Goal: Download file/media

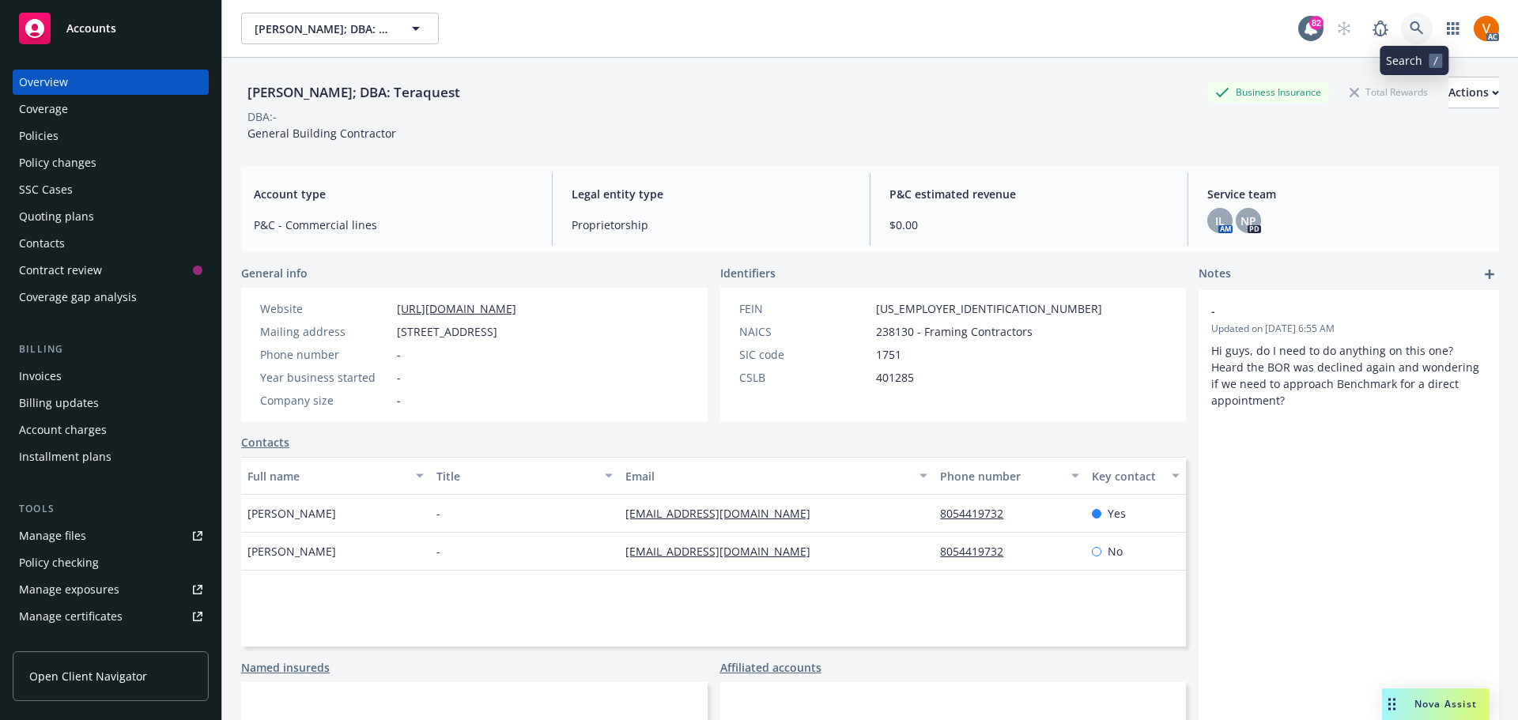
click at [1417, 21] on icon at bounding box center [1417, 28] width 14 height 14
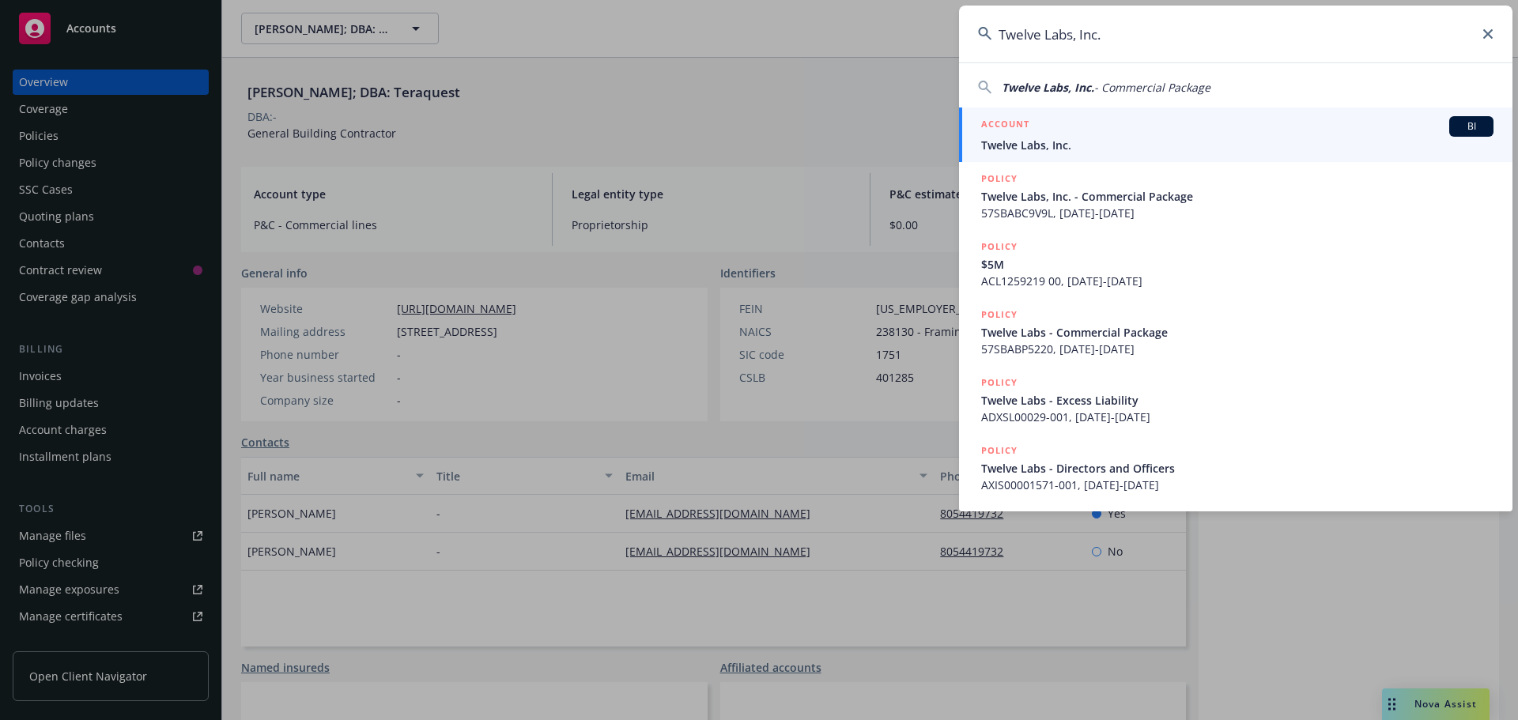
type input "Twelve Labs, Inc."
click at [1071, 132] on div "ACCOUNT BI" at bounding box center [1237, 126] width 512 height 21
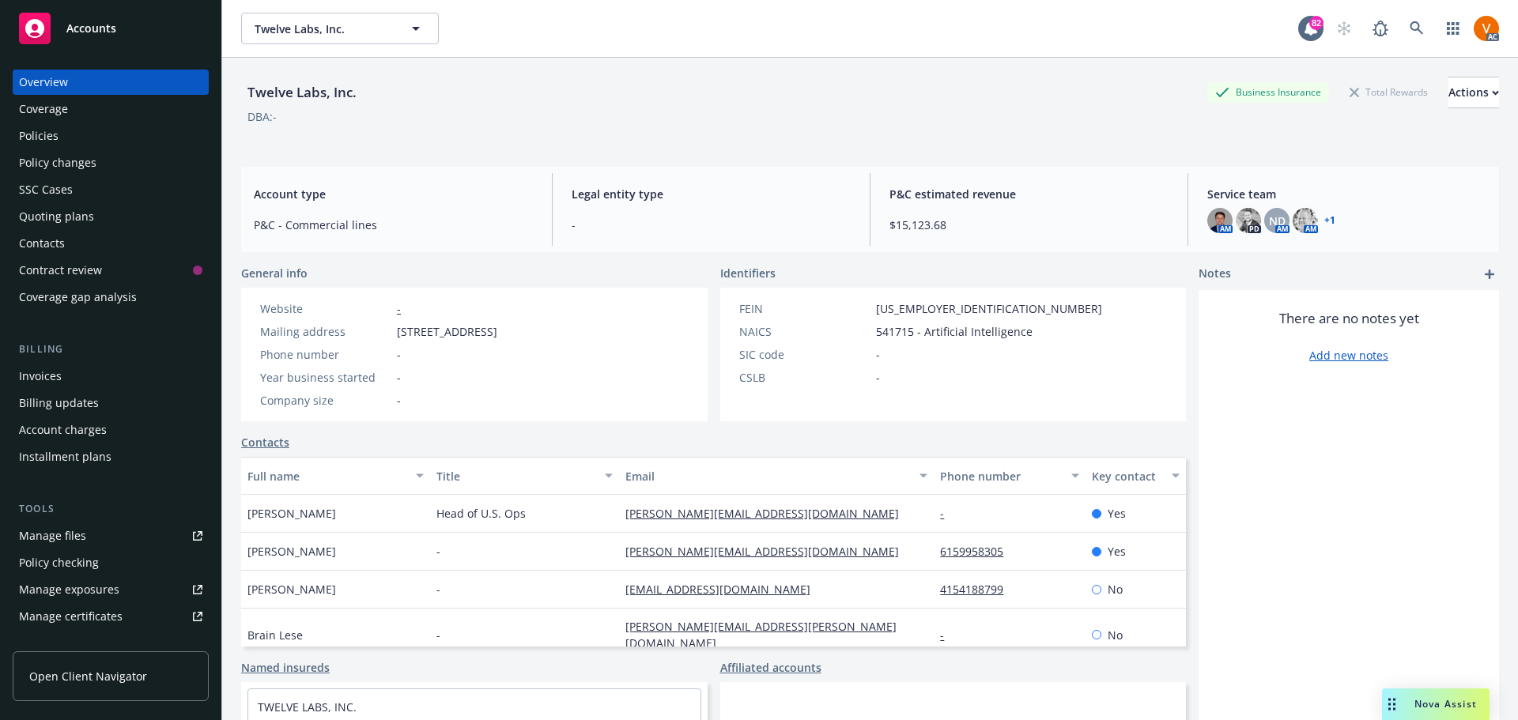
click at [104, 123] on div "Policies" at bounding box center [110, 135] width 183 height 25
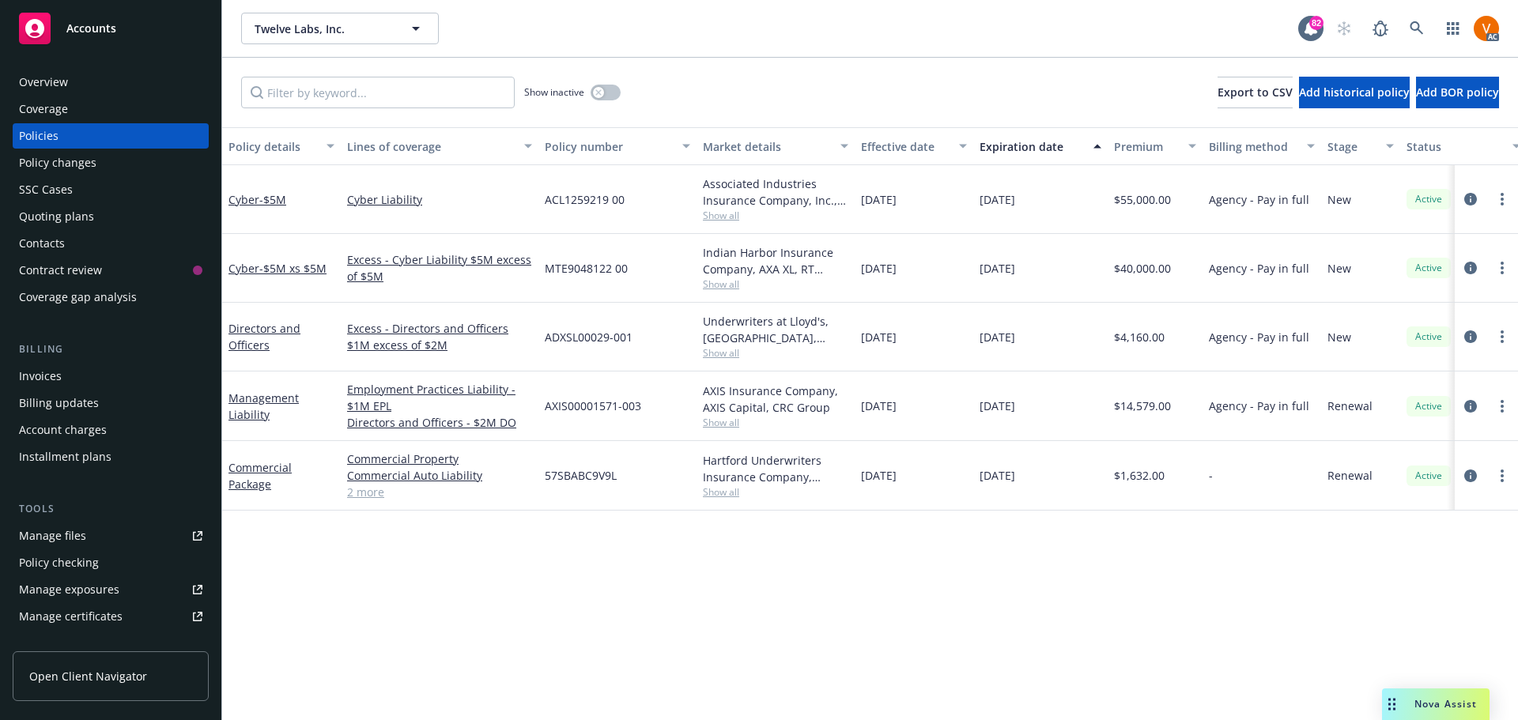
click at [244, 390] on div "Management Liability" at bounding box center [282, 406] width 106 height 33
click at [265, 391] on link "Management Liability" at bounding box center [264, 407] width 70 height 32
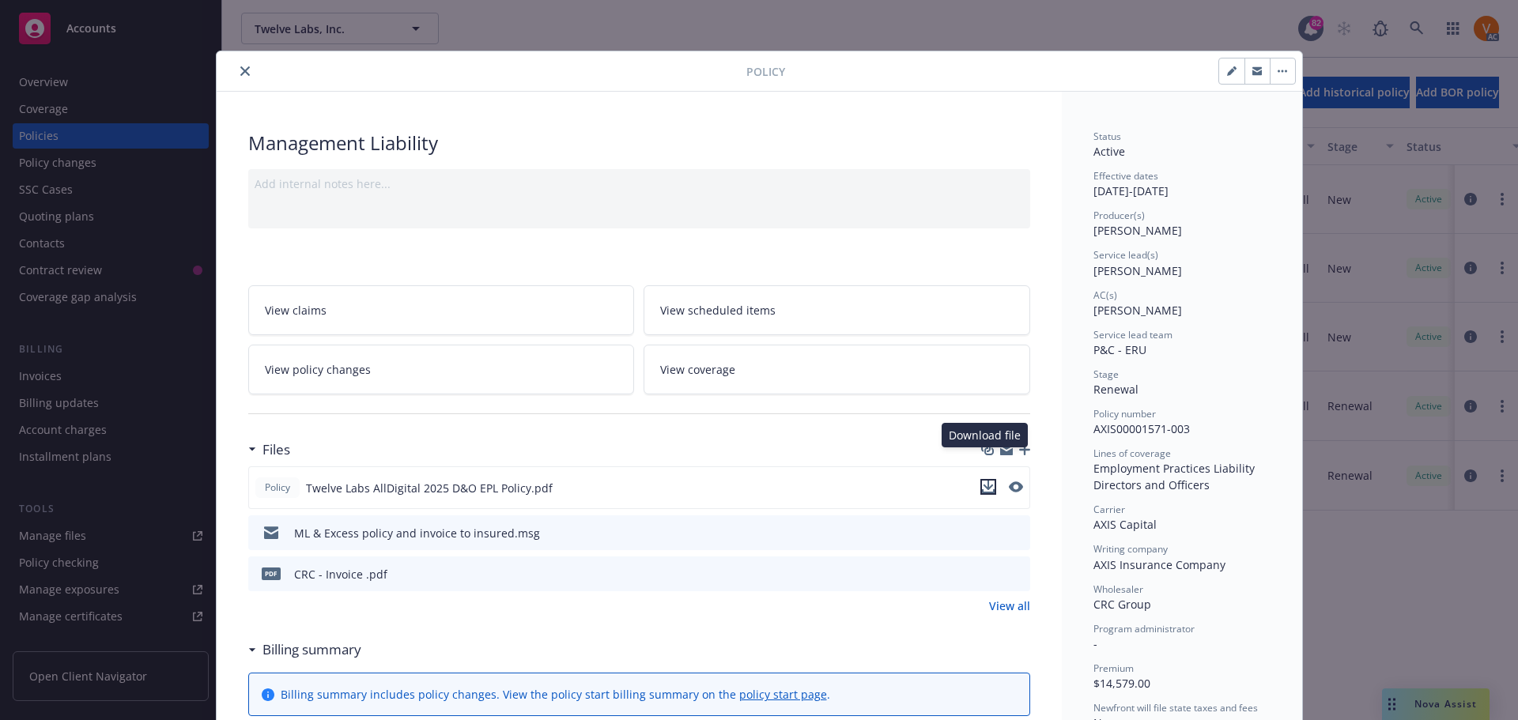
click at [988, 481] on icon "download file" at bounding box center [988, 485] width 10 height 9
